Goal: Transaction & Acquisition: Subscribe to service/newsletter

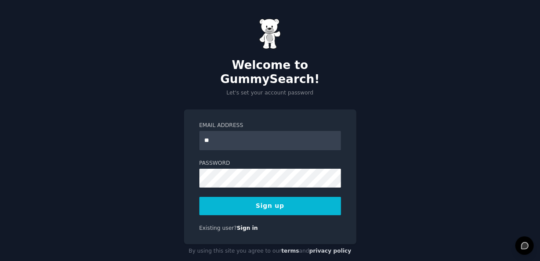
type input "**********"
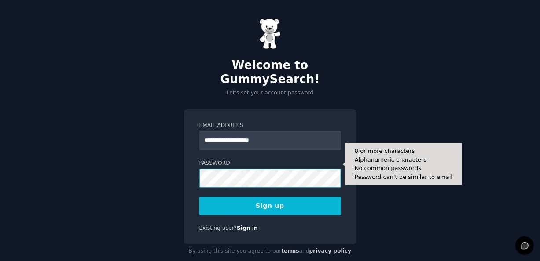
click at [199, 197] on button "Sign up" at bounding box center [270, 206] width 142 height 18
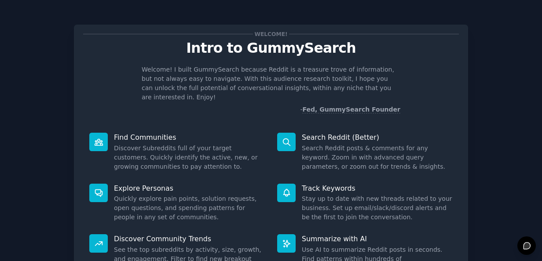
scroll to position [83, 0]
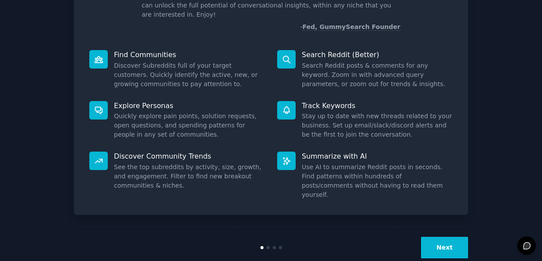
click at [423, 237] on button "Next" at bounding box center [444, 248] width 47 height 22
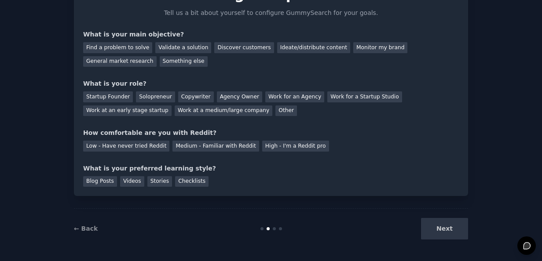
scroll to position [53, 0]
click at [423, 231] on div "Next" at bounding box center [403, 230] width 132 height 22
click at [457, 229] on div "Next" at bounding box center [403, 230] width 132 height 22
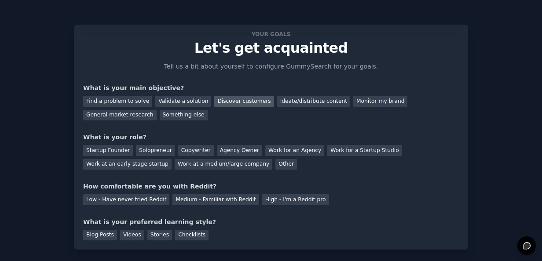
click at [224, 98] on div "Discover customers" at bounding box center [243, 101] width 59 height 11
click at [276, 162] on div "Other" at bounding box center [287, 164] width 22 height 11
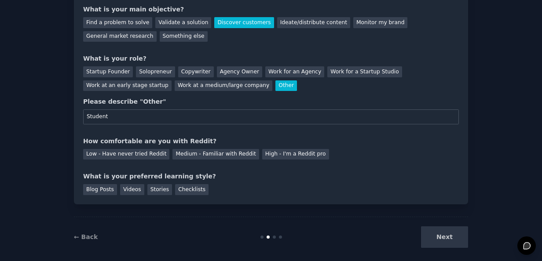
scroll to position [79, 0]
type input "Student"
click at [151, 155] on div "Low - Have never tried Reddit" at bounding box center [126, 154] width 86 height 11
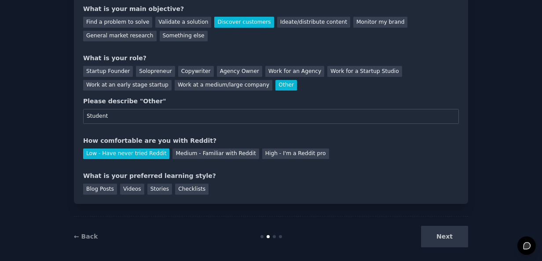
click at [195, 195] on div "Your goals Let's get acquainted Tell us a bit about yourself to configure Gummy…" at bounding box center [271, 74] width 394 height 259
click at [186, 187] on div "Checklists" at bounding box center [191, 189] width 33 height 11
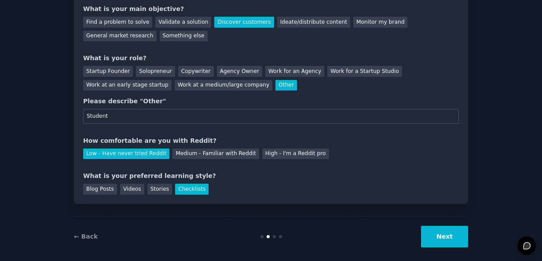
click at [452, 240] on button "Next" at bounding box center [444, 237] width 47 height 22
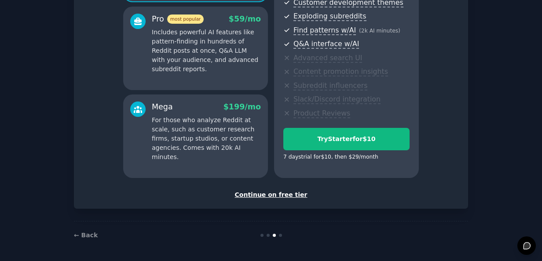
scroll to position [160, 0]
click at [287, 195] on div "Continue on free tier" at bounding box center [271, 195] width 376 height 9
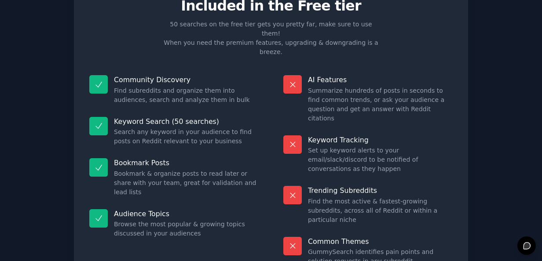
scroll to position [81, 0]
